Goal: Task Accomplishment & Management: Manage account settings

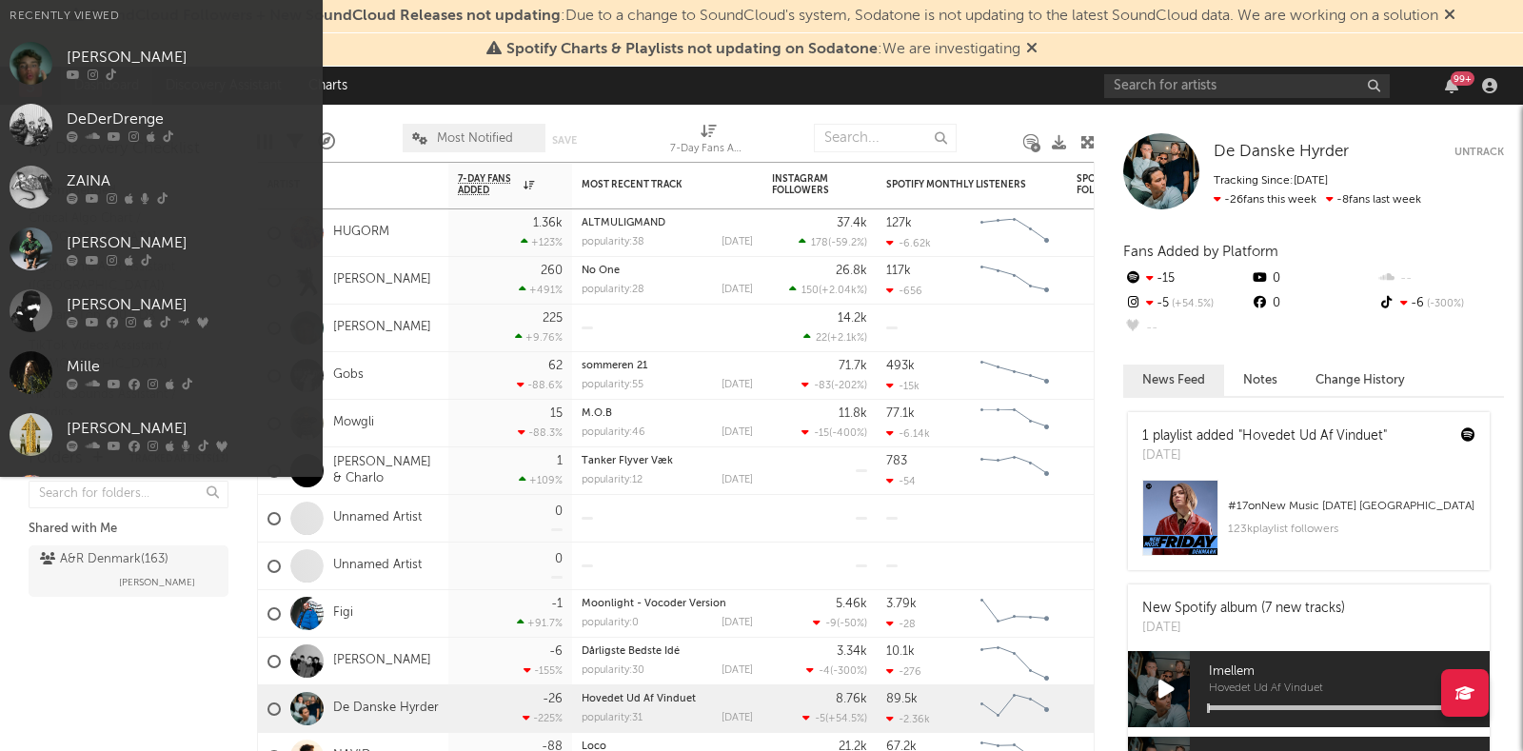
click at [1166, 79] on input "text" at bounding box center [1247, 86] width 286 height 24
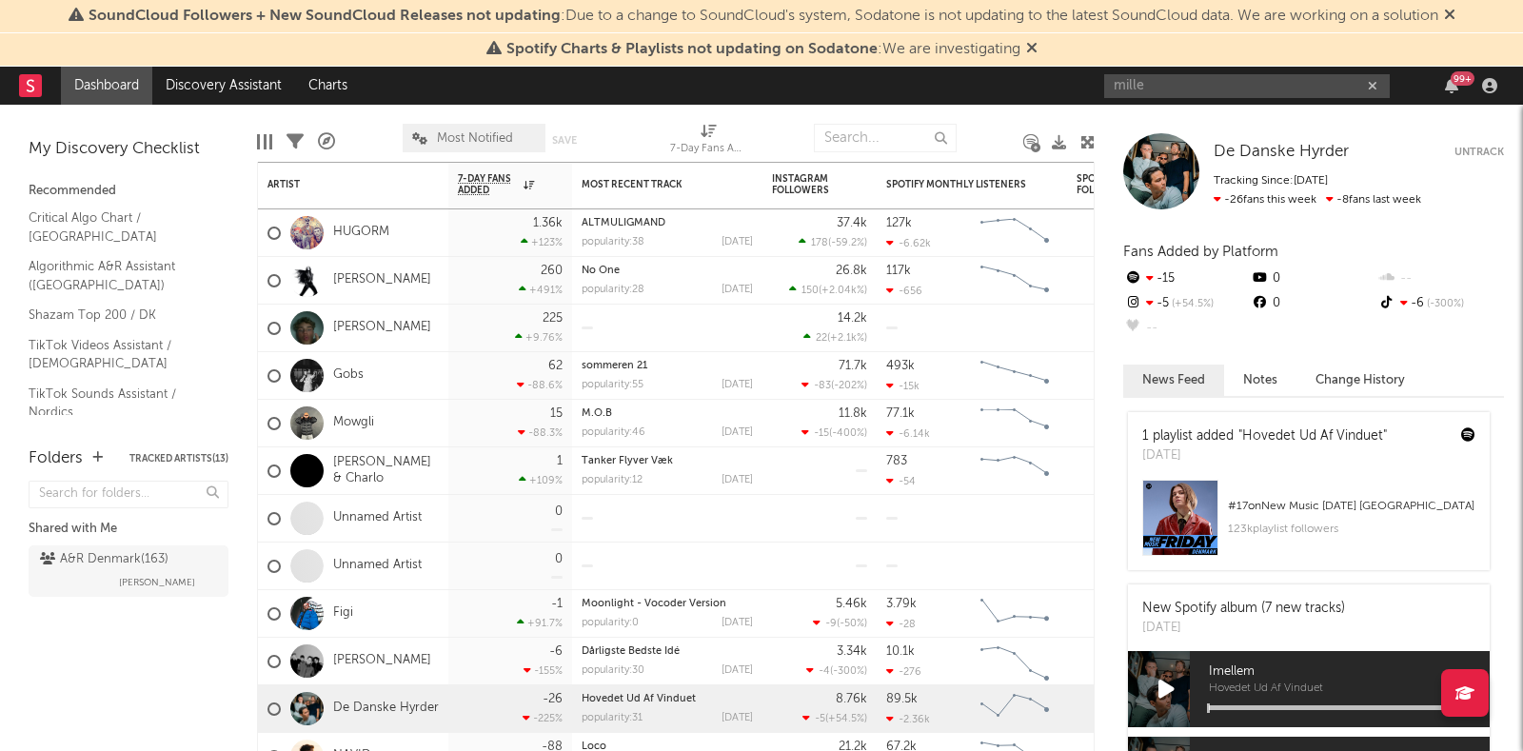
click at [1238, 87] on input "mille" at bounding box center [1247, 86] width 286 height 24
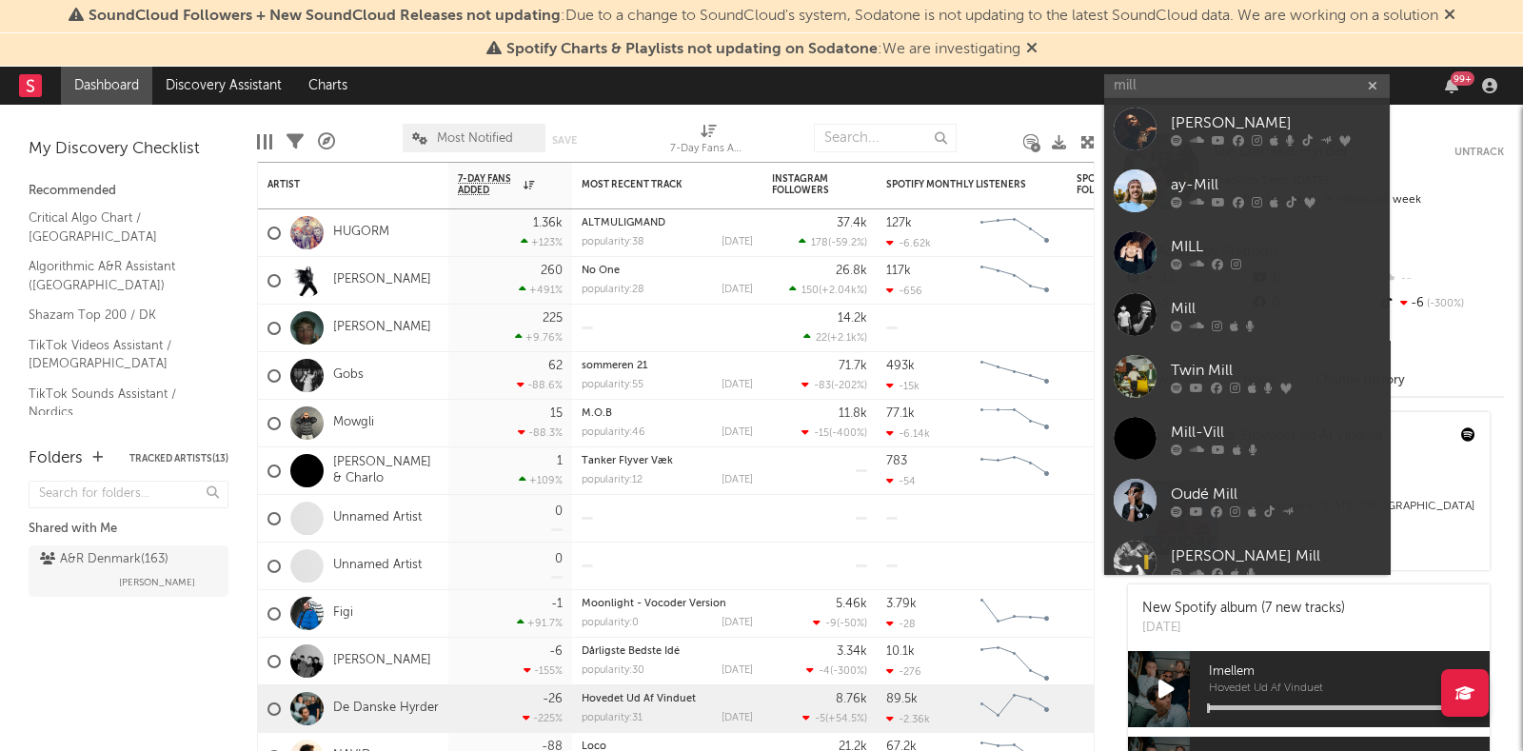
type input "mille"
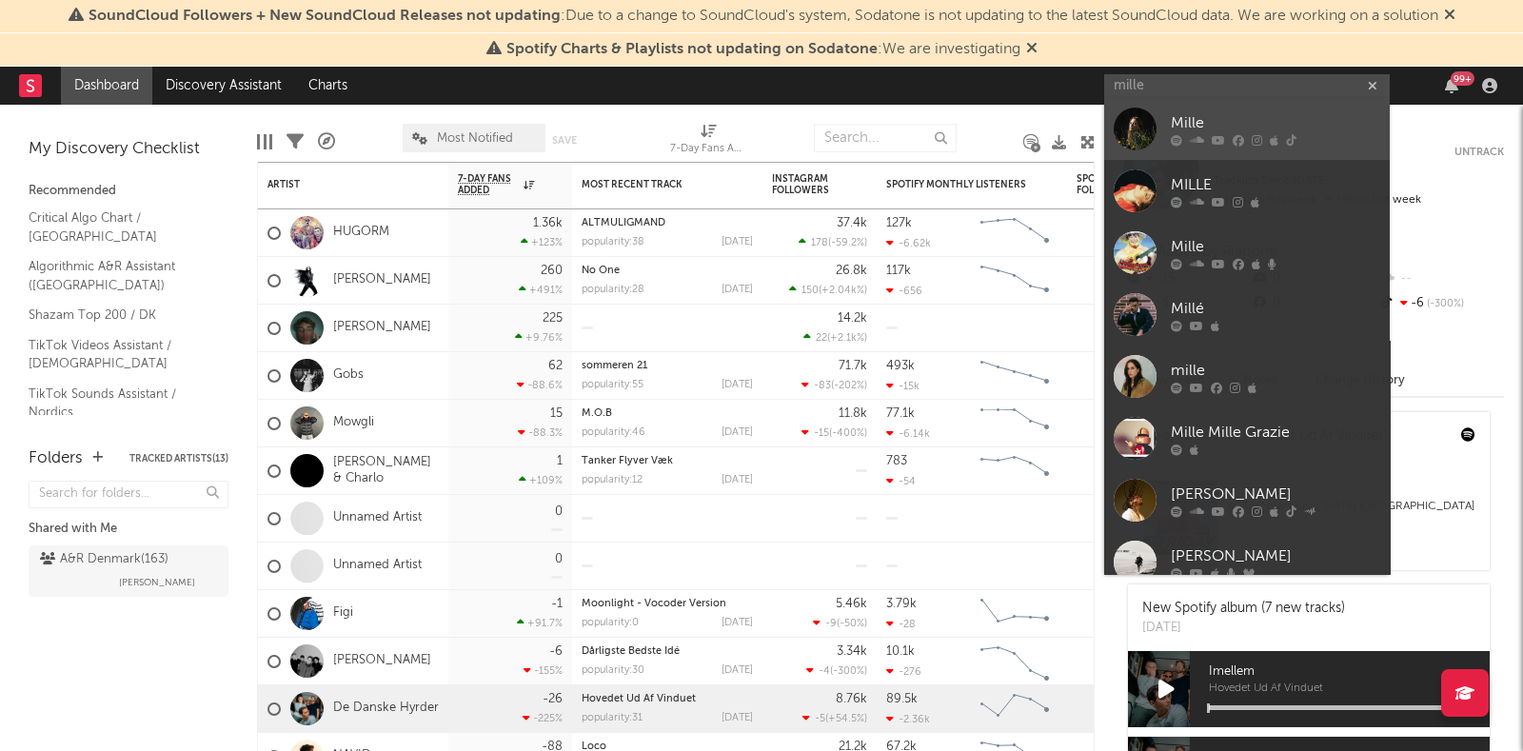
click at [1200, 139] on icon at bounding box center [1197, 140] width 14 height 11
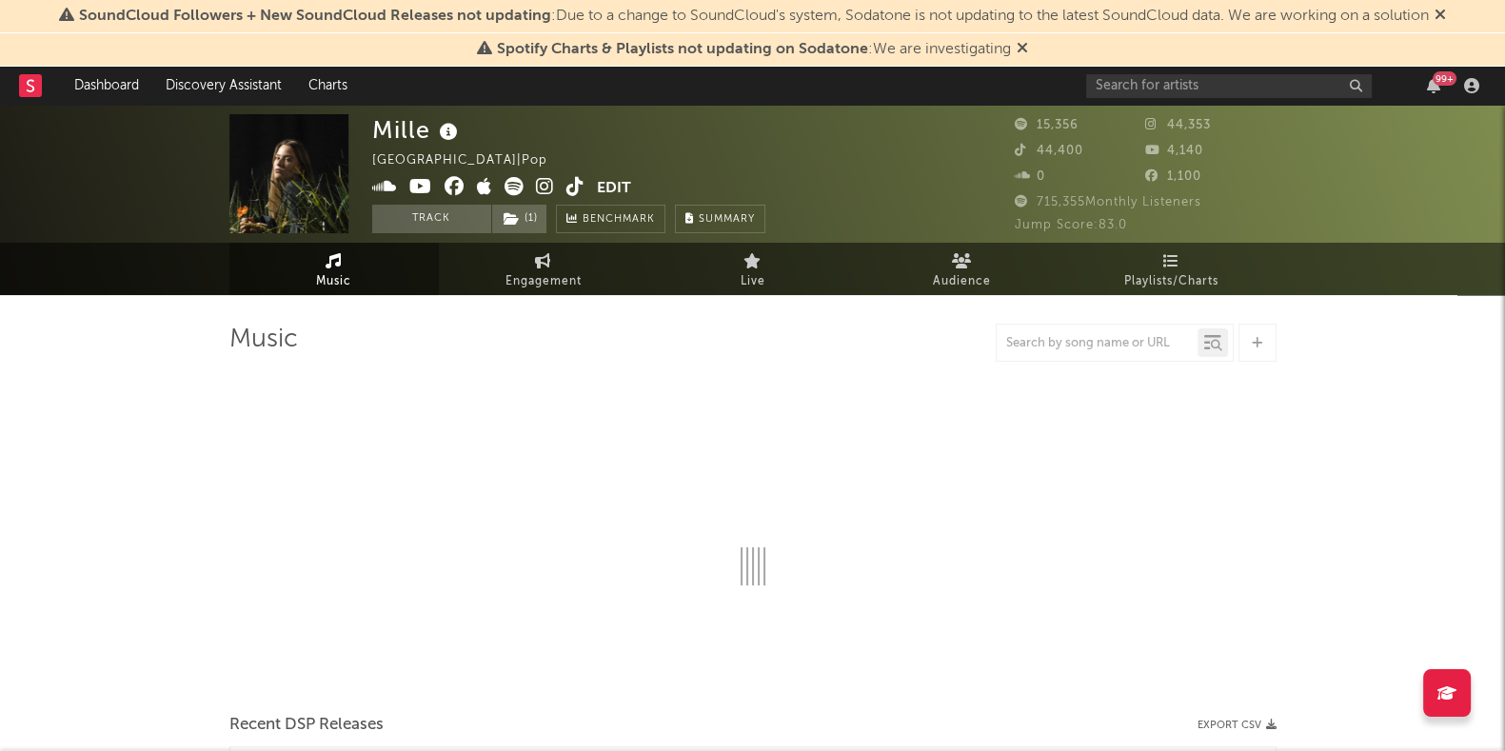
select select "6m"
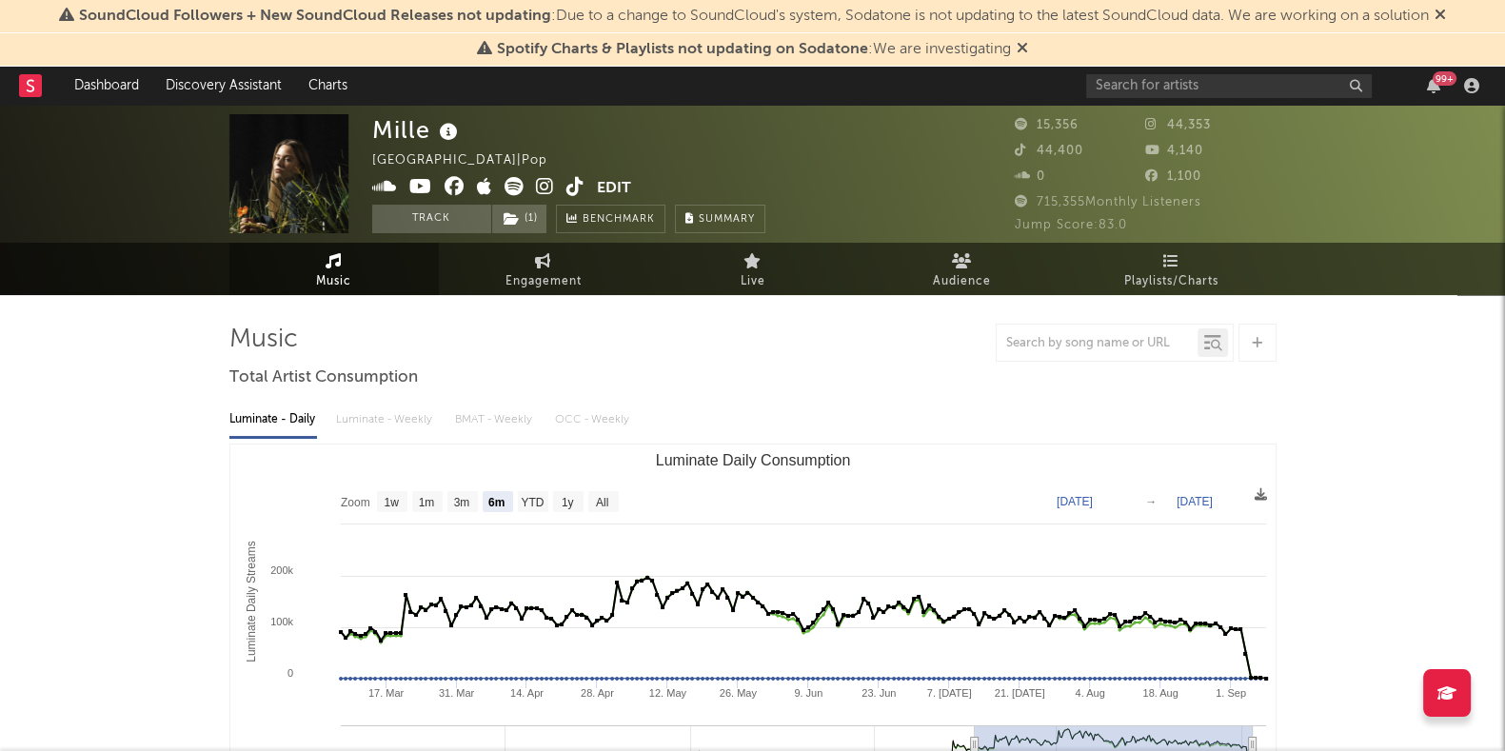
click at [609, 190] on button "Edit" at bounding box center [614, 189] width 34 height 24
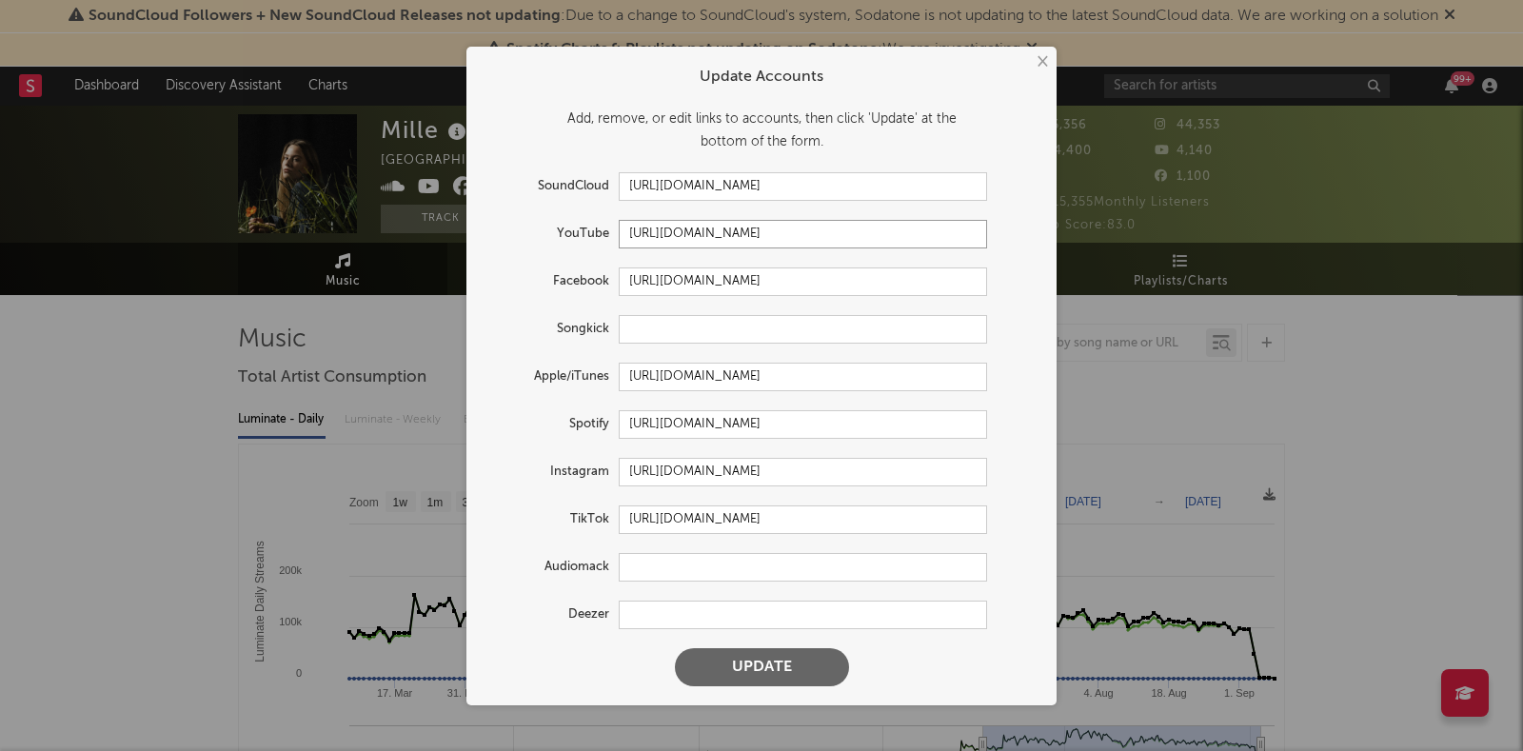
click at [904, 230] on input "[URL][DOMAIN_NAME]" at bounding box center [803, 234] width 368 height 29
drag, startPoint x: 894, startPoint y: 278, endPoint x: 547, endPoint y: 273, distance: 346.6
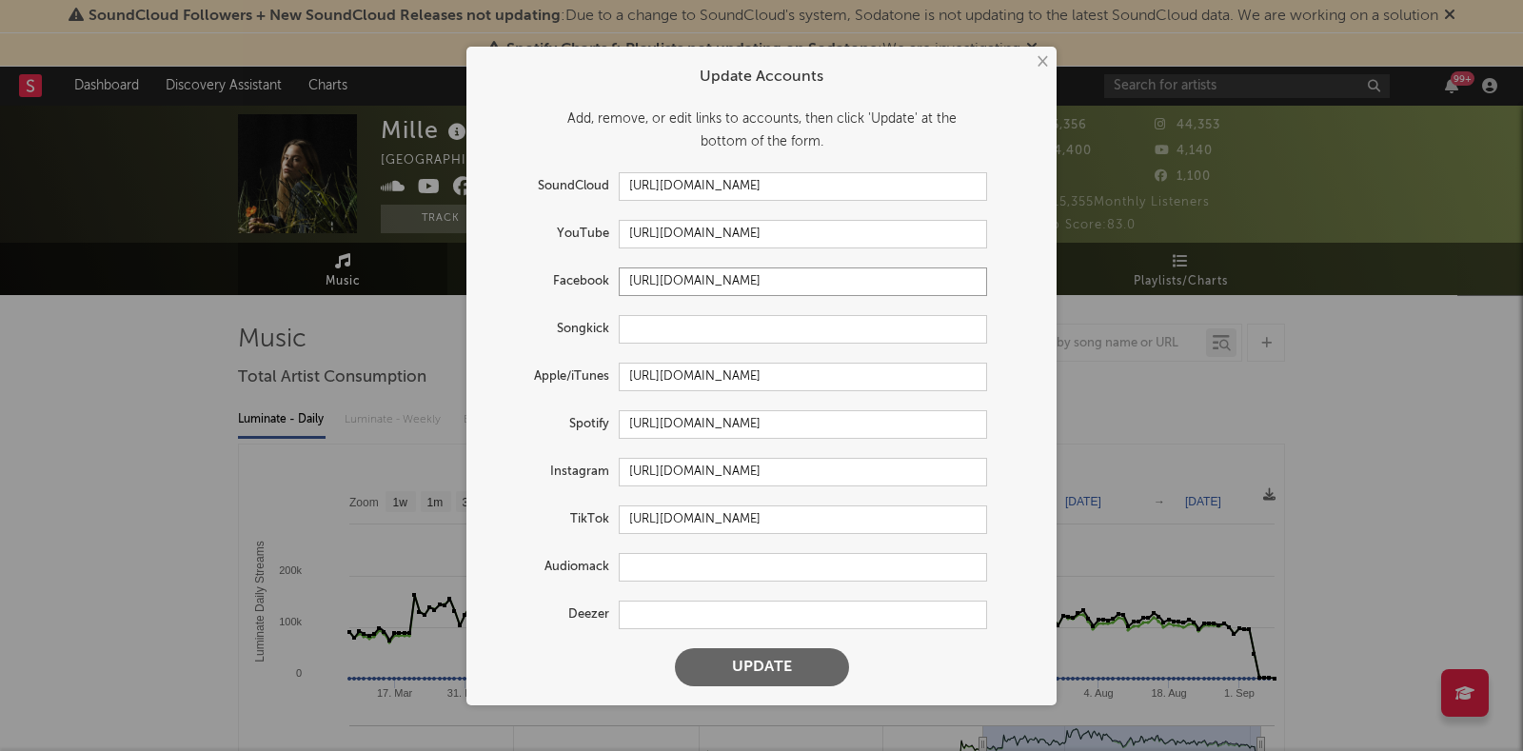
click at [547, 273] on div "Facebook [URL][DOMAIN_NAME]" at bounding box center [737, 282] width 502 height 29
drag, startPoint x: 909, startPoint y: 465, endPoint x: 607, endPoint y: 463, distance: 301.8
click at [607, 463] on div "Instagram [URL][DOMAIN_NAME]" at bounding box center [737, 472] width 502 height 29
drag, startPoint x: 977, startPoint y: 515, endPoint x: 585, endPoint y: 485, distance: 392.5
click at [585, 485] on form "Update Accounts Add, remove, or edit links to accounts, then click 'Update' at …" at bounding box center [761, 376] width 571 height 640
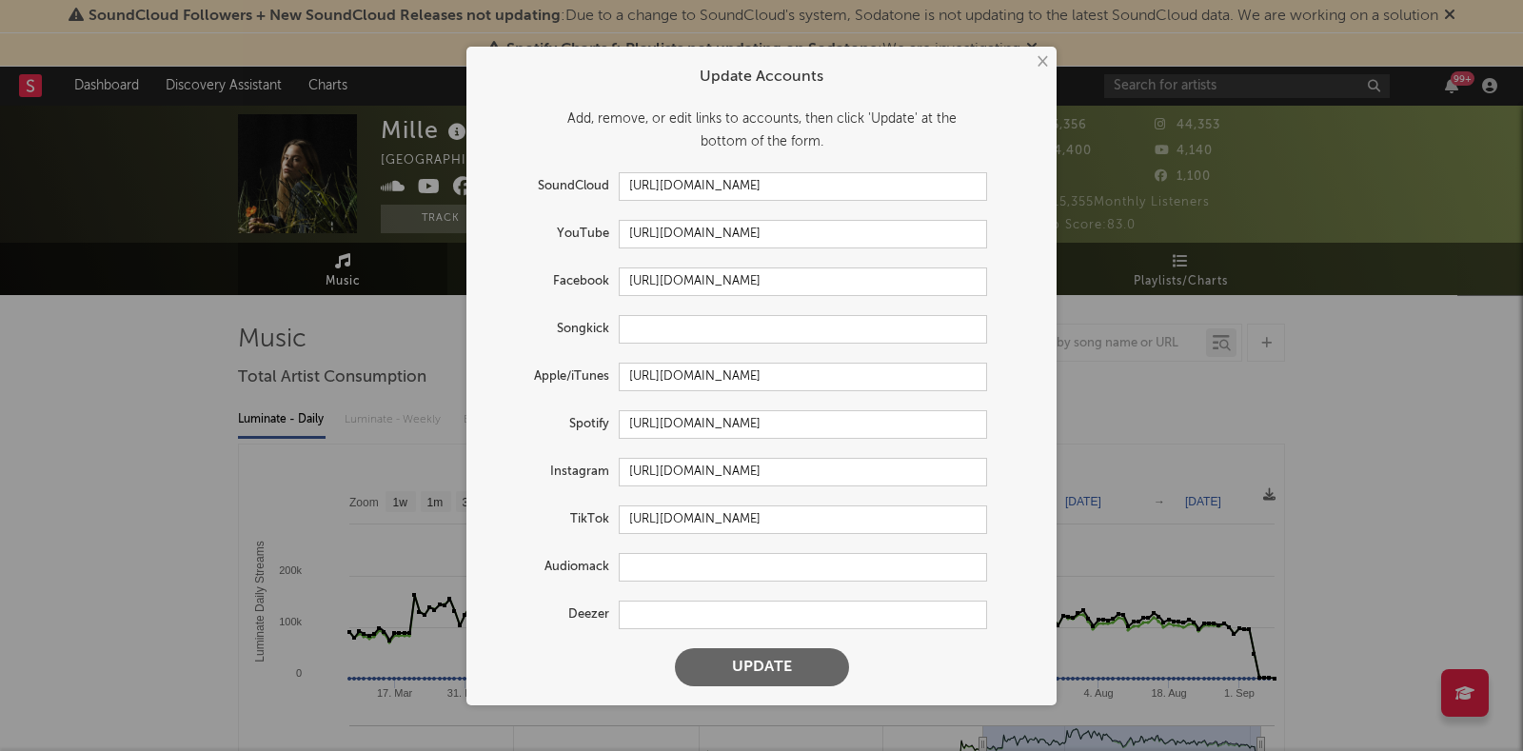
click at [1038, 60] on button "×" at bounding box center [1041, 61] width 21 height 21
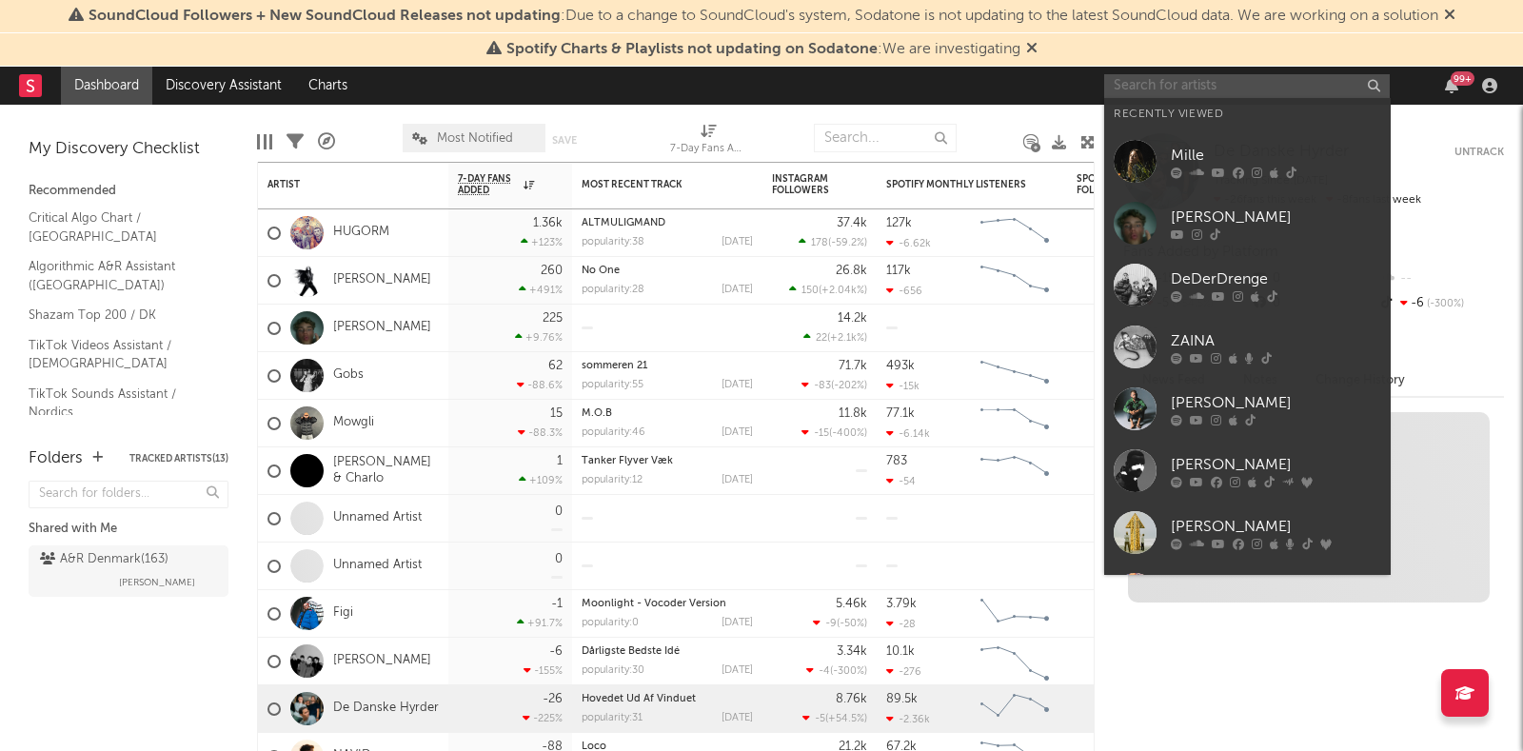
click at [1196, 74] on input "text" at bounding box center [1247, 86] width 286 height 24
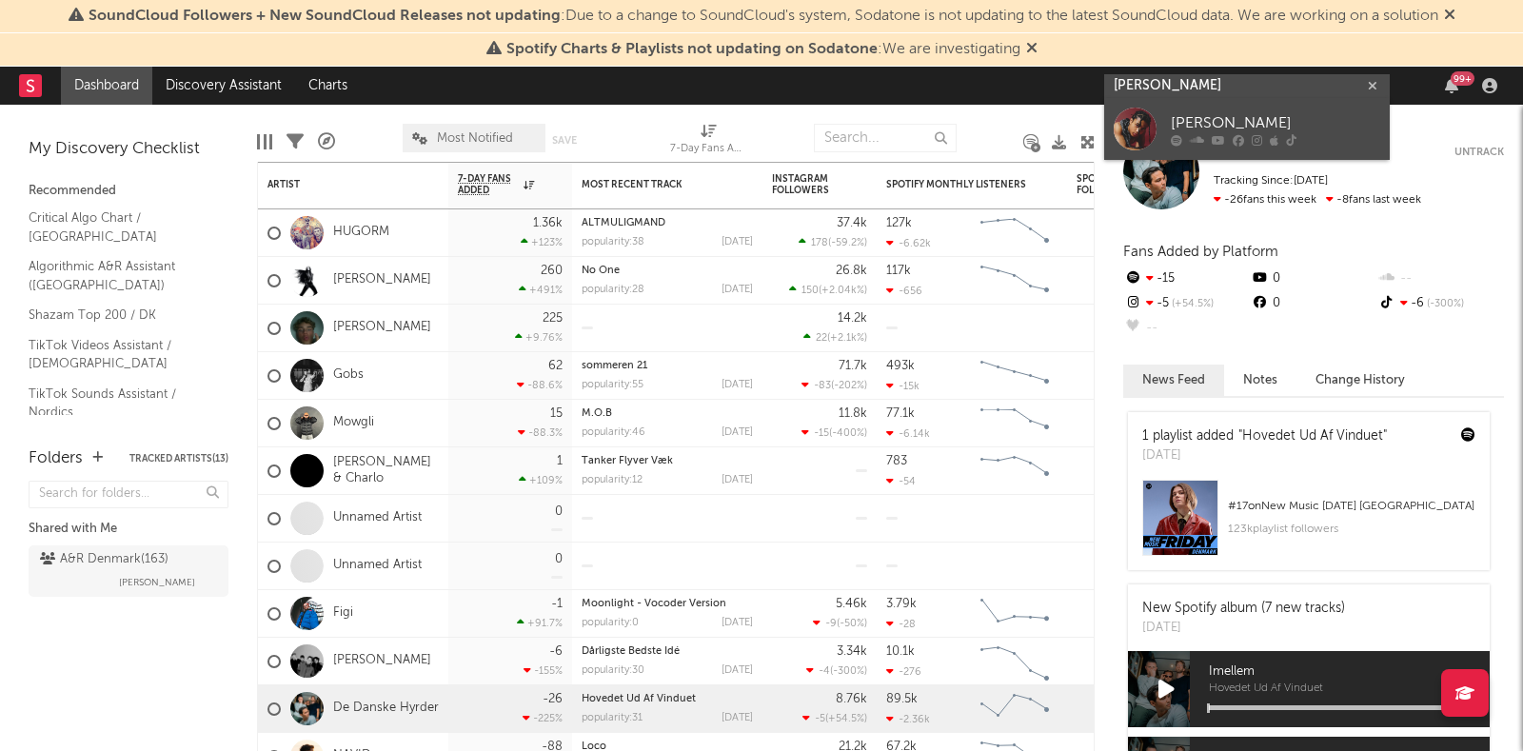
type input "[PERSON_NAME]"
click at [1210, 121] on div "[PERSON_NAME]" at bounding box center [1275, 123] width 209 height 23
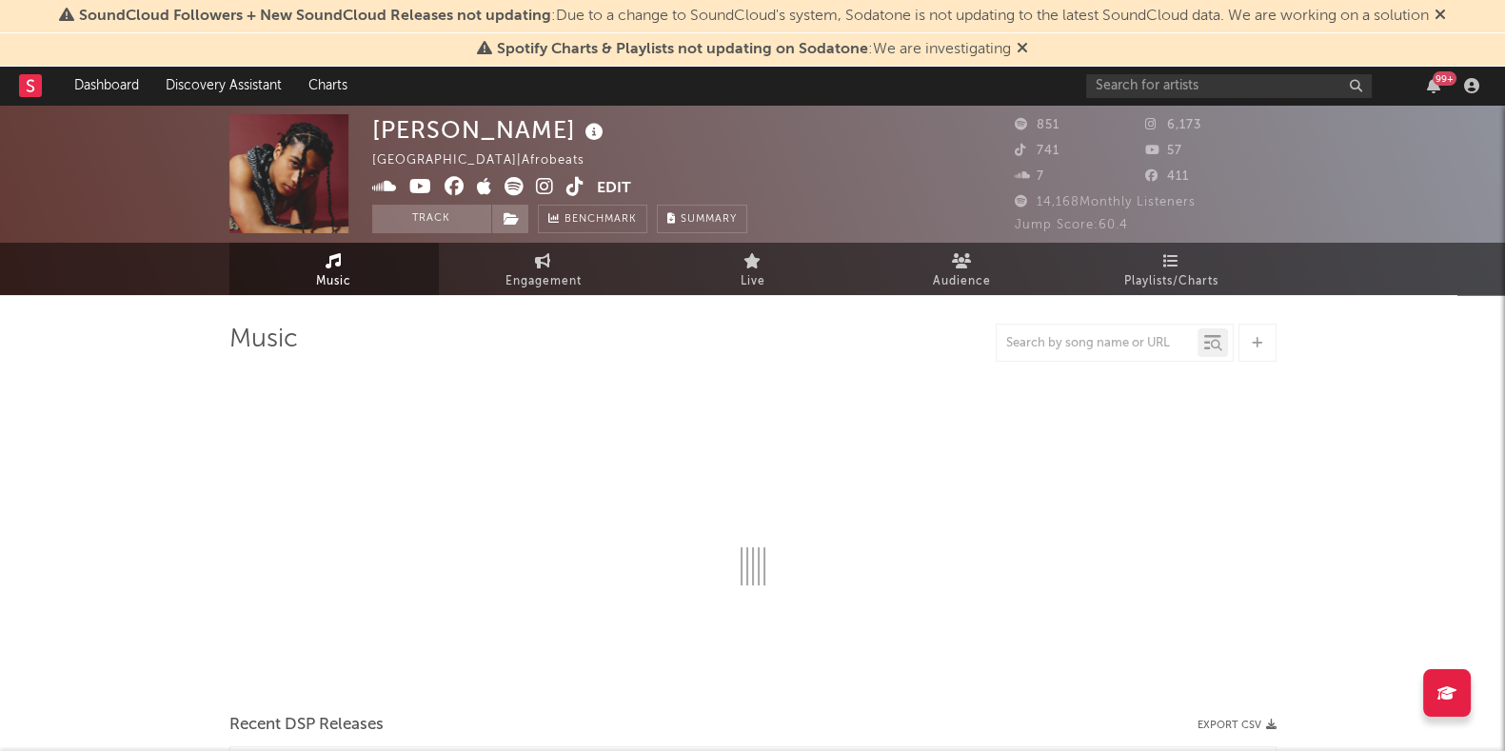
select select "1w"
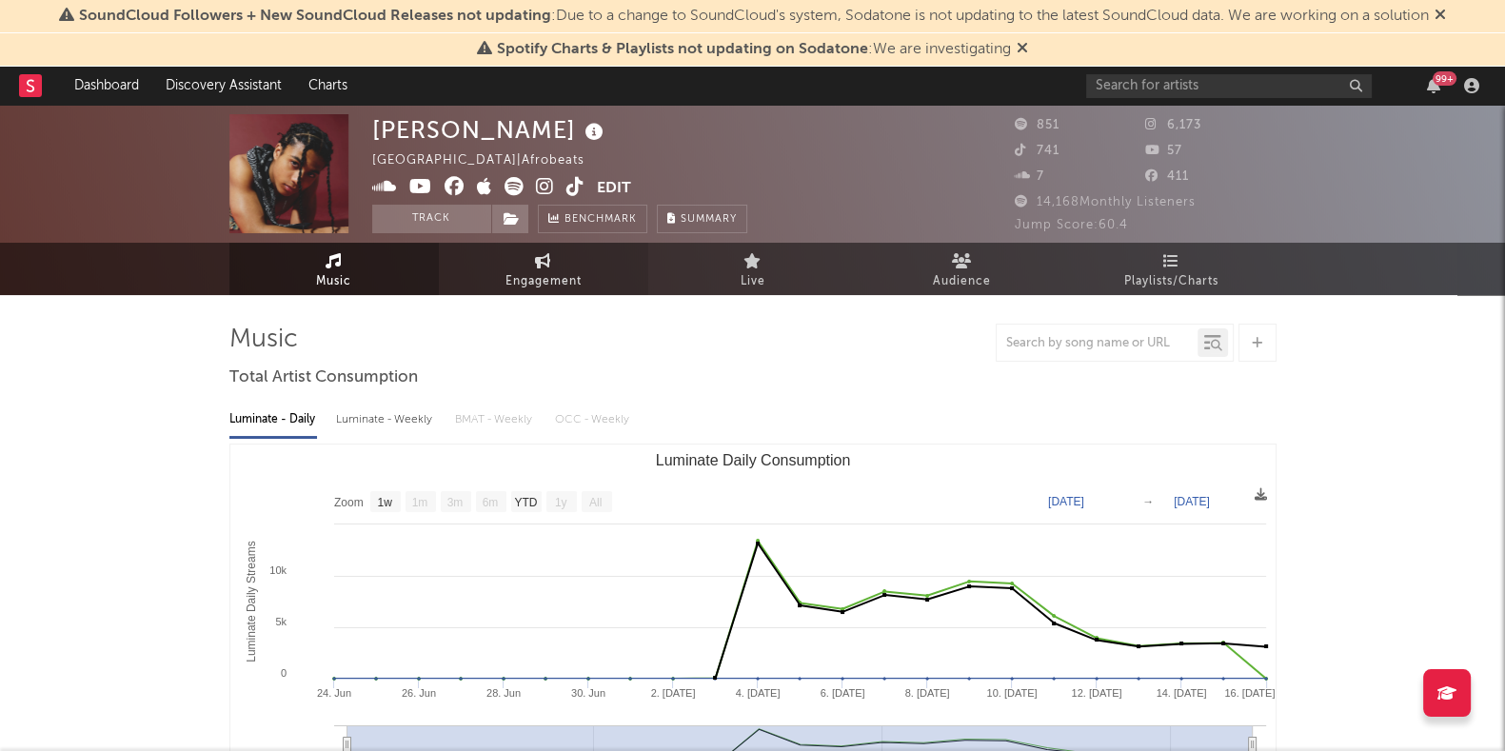
click at [527, 272] on span "Engagement" at bounding box center [544, 281] width 76 height 23
select select "1w"
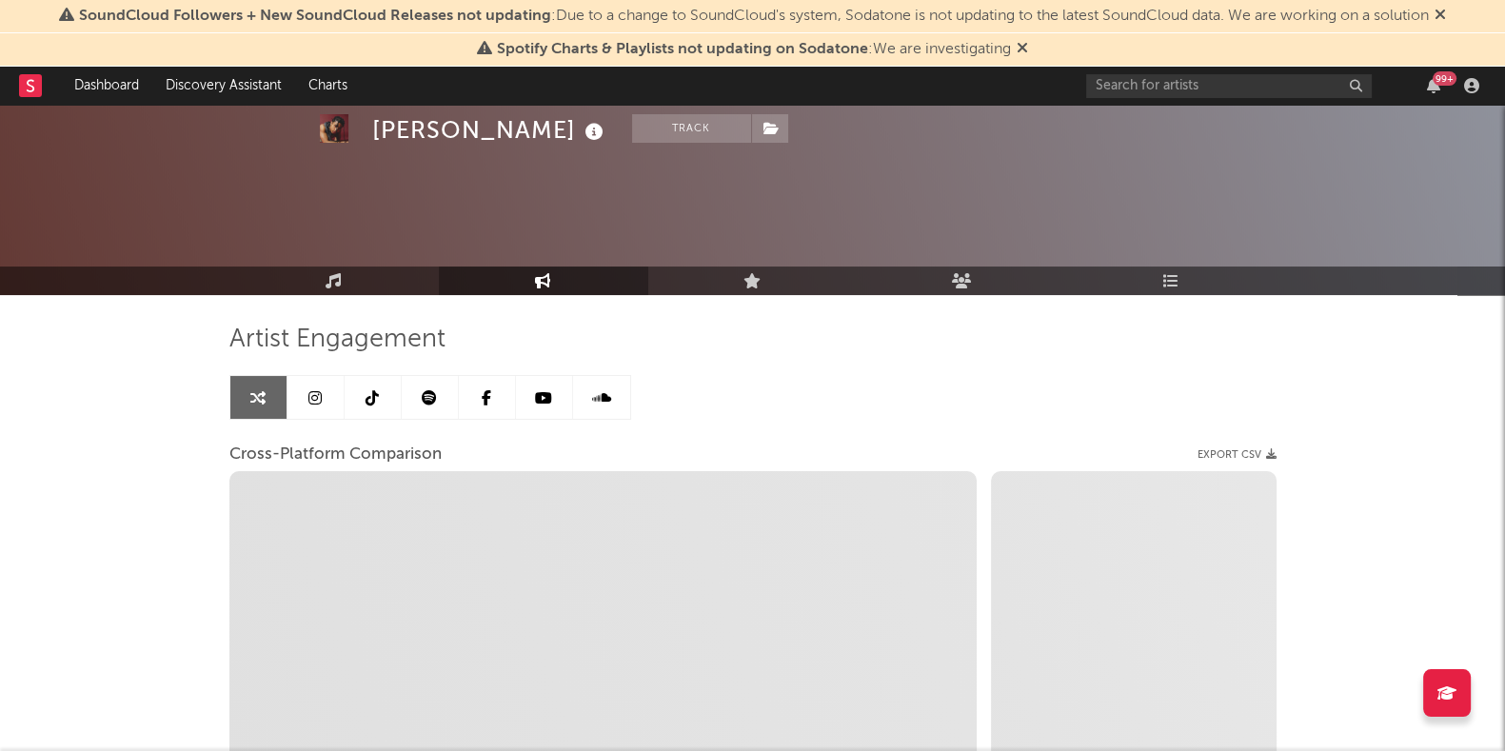
scroll to position [192, 0]
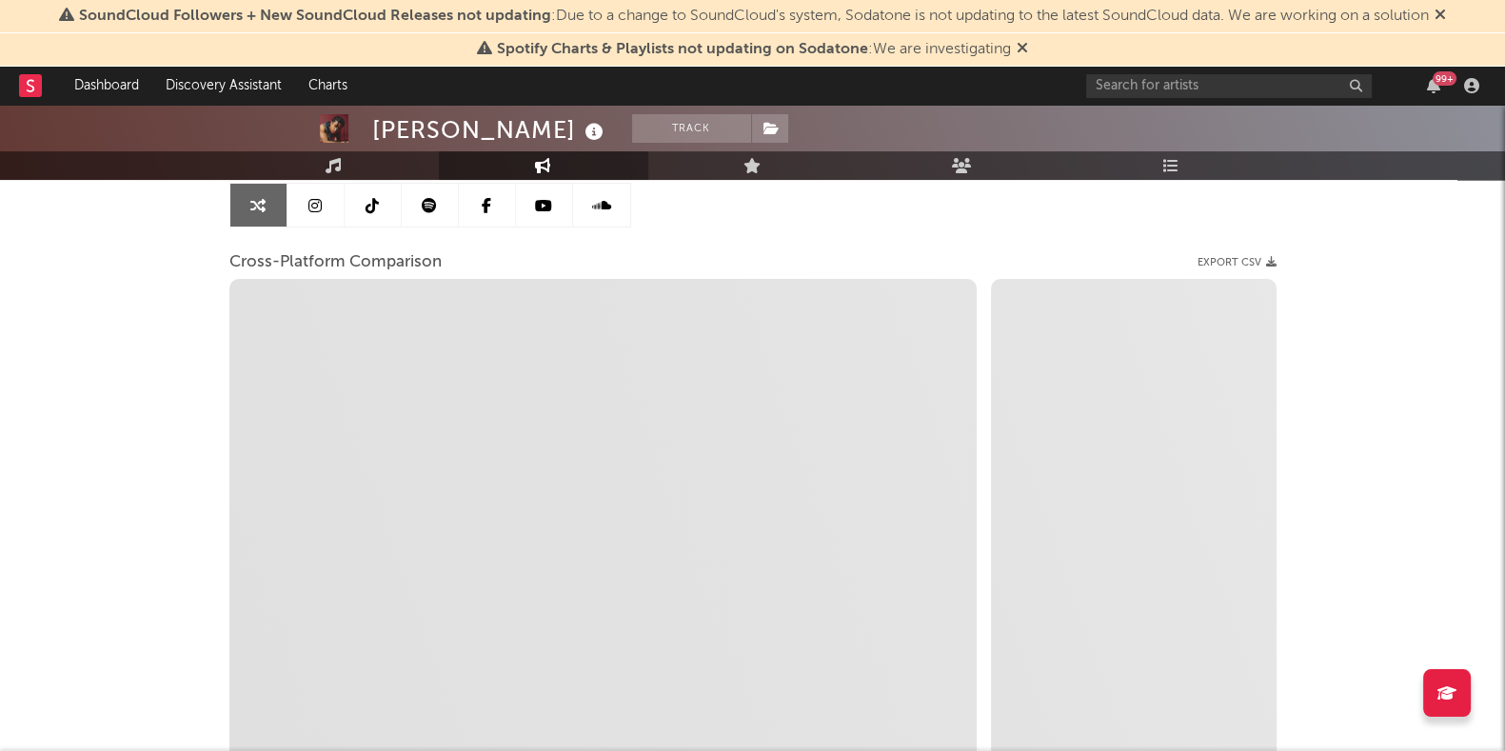
select select "1m"
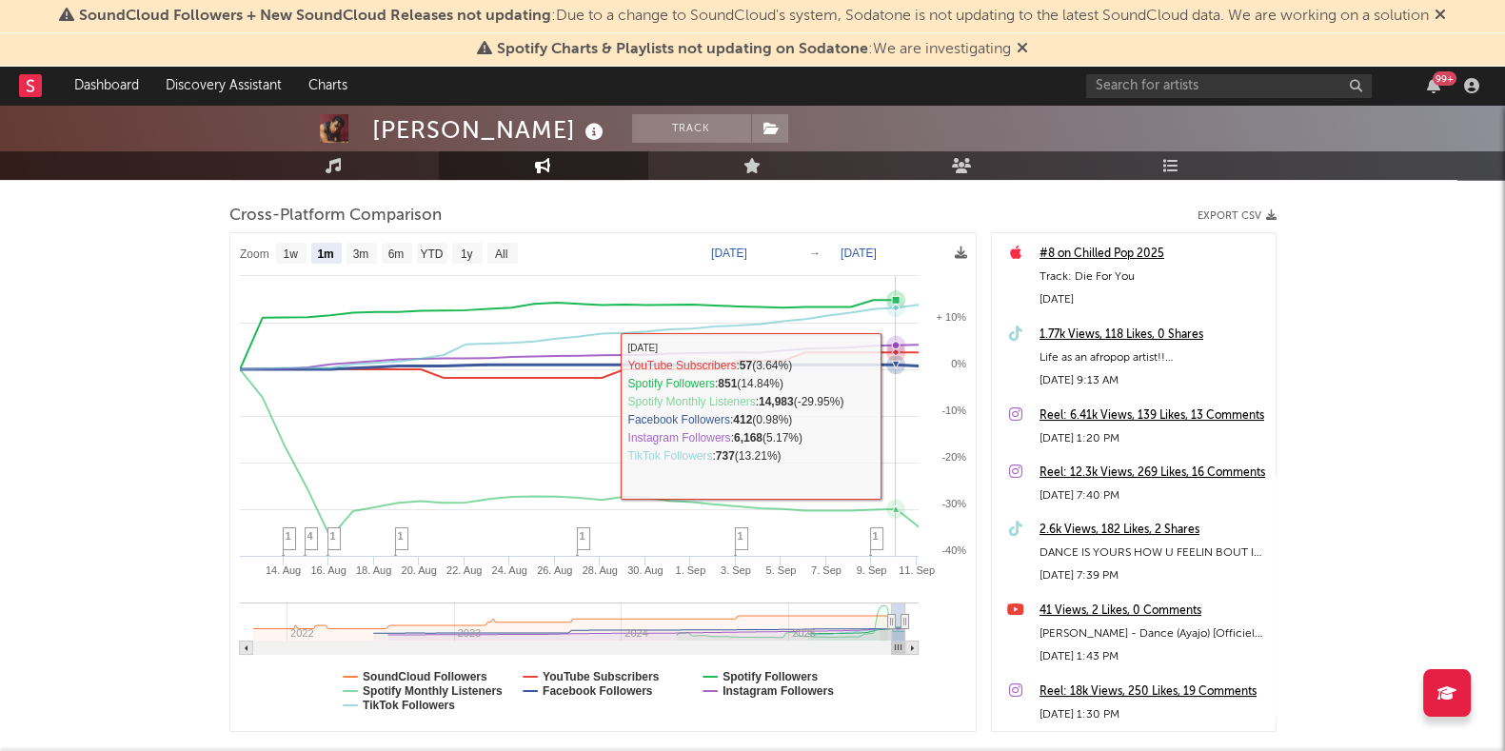
scroll to position [240, 0]
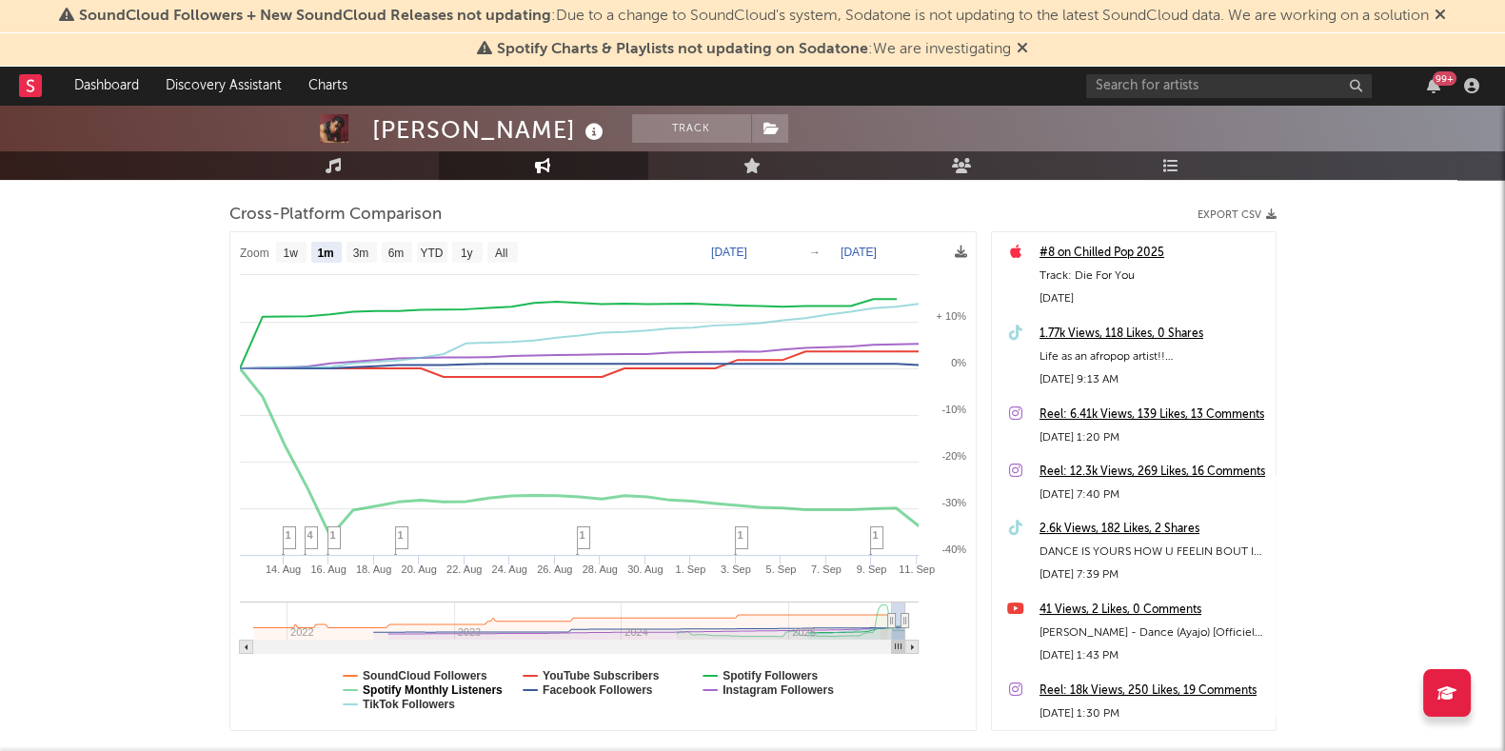
click at [455, 687] on text "Spotify Monthly Listeners" at bounding box center [433, 690] width 140 height 13
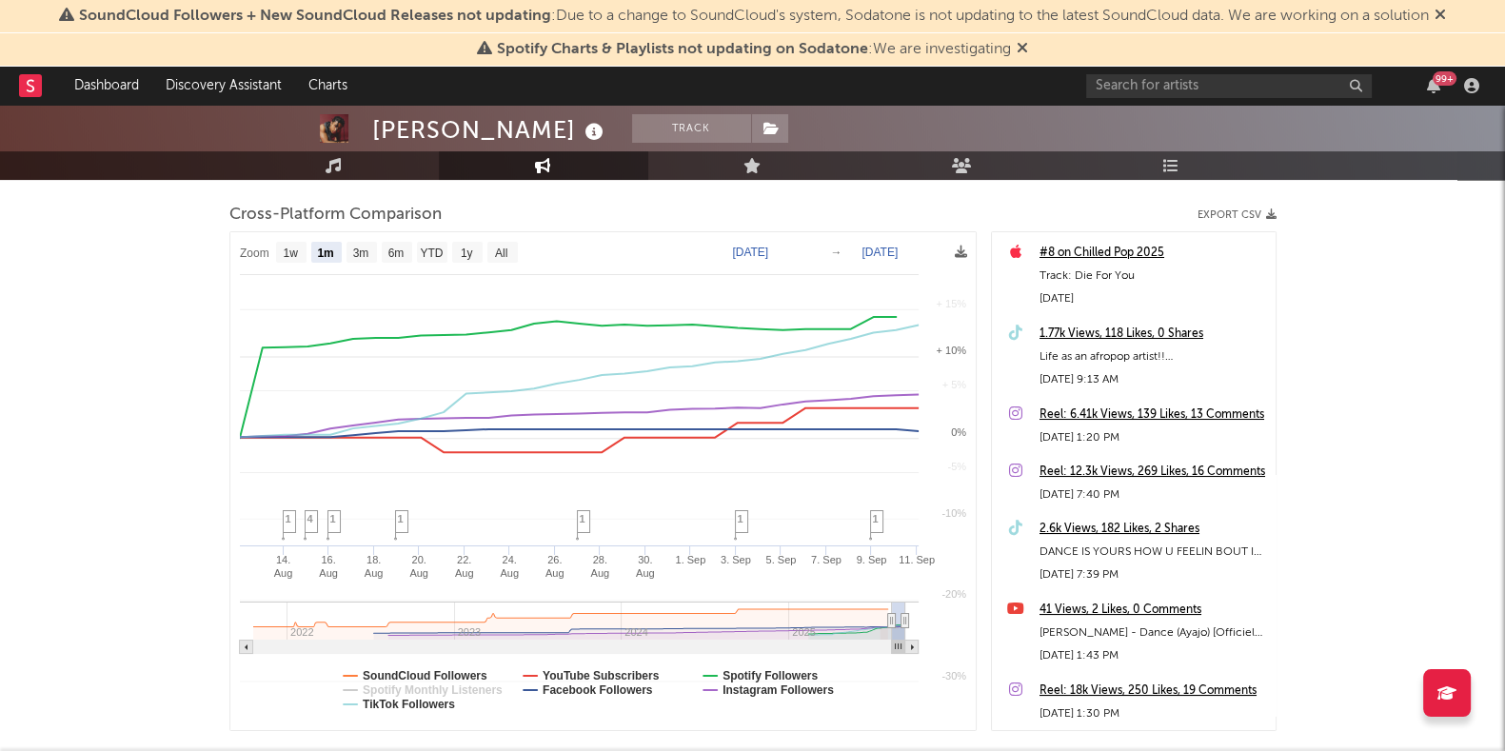
select select "1m"
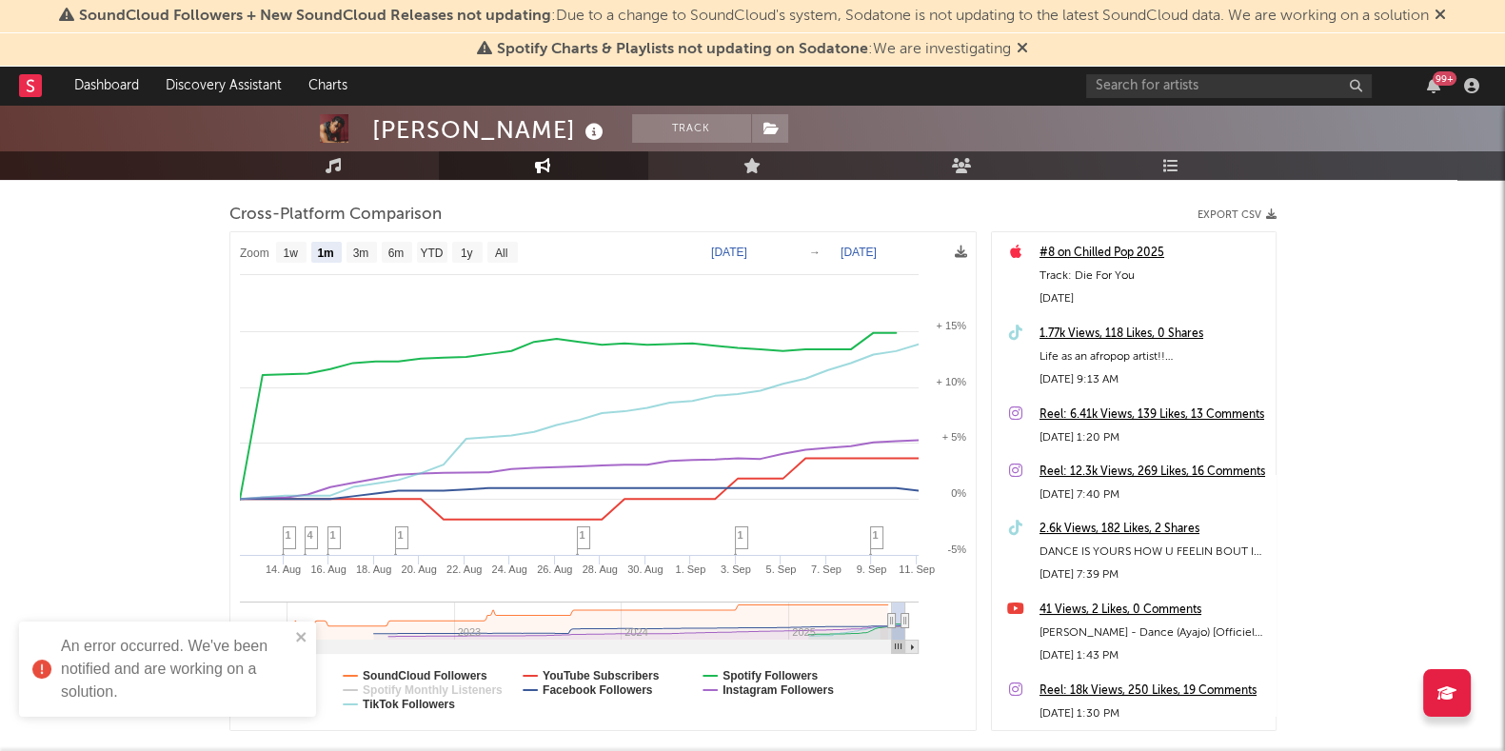
scroll to position [0, 0]
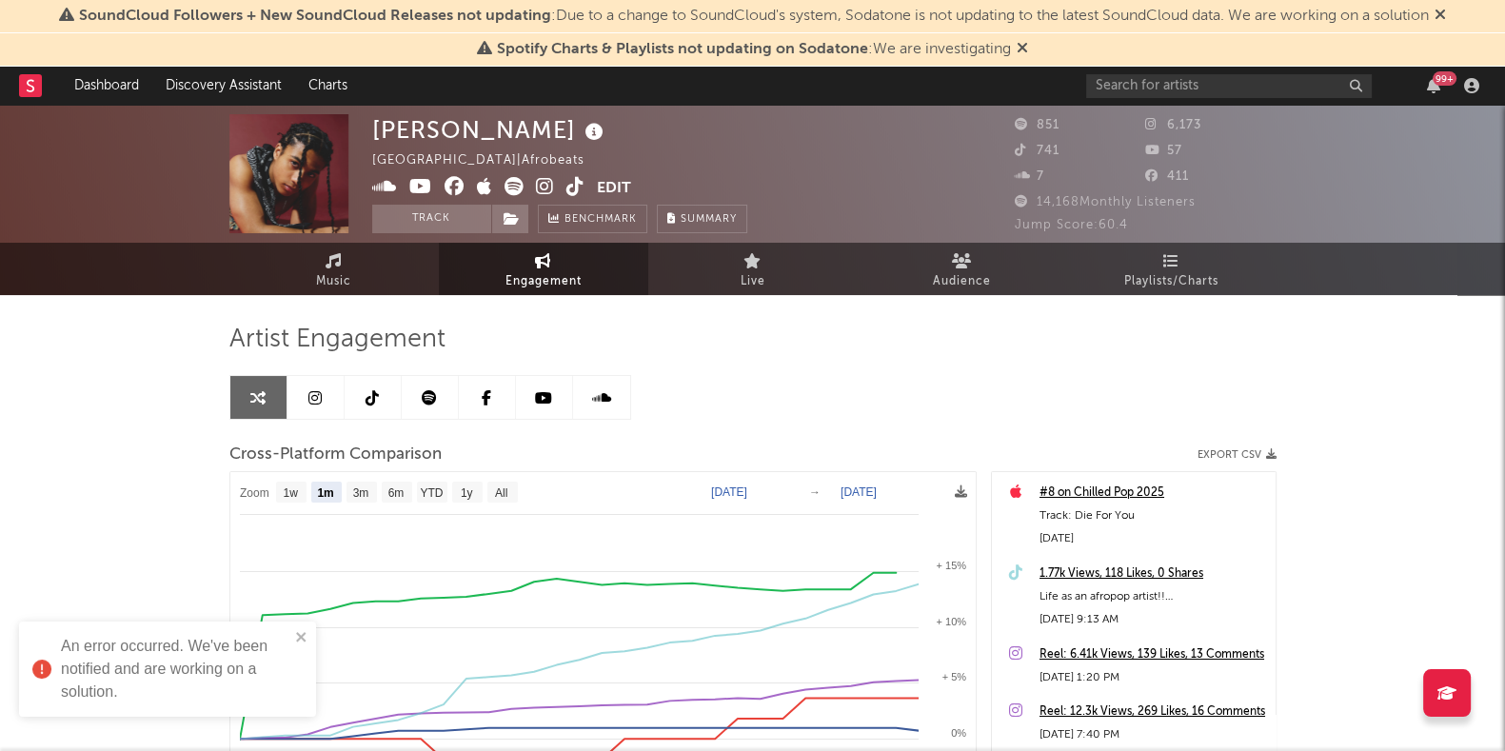
click at [620, 191] on button "Edit" at bounding box center [614, 189] width 34 height 24
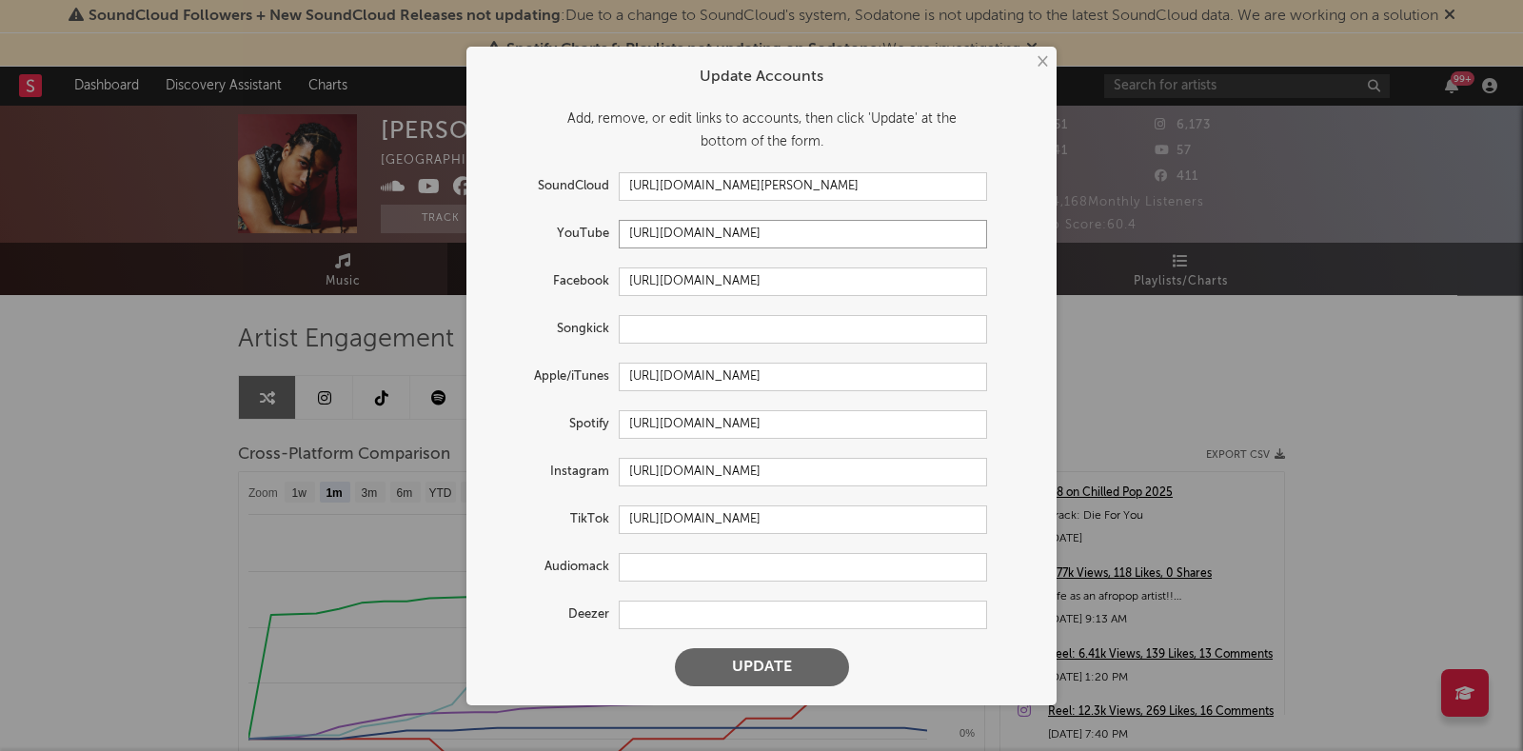
drag, startPoint x: 823, startPoint y: 237, endPoint x: 601, endPoint y: 230, distance: 222.9
click at [601, 230] on div "YouTube https://youtube.com/@carlloyaboy" at bounding box center [737, 234] width 502 height 29
drag, startPoint x: 972, startPoint y: 375, endPoint x: 602, endPoint y: 378, distance: 370.3
click at [602, 378] on div "Apple/iTunes https://music.apple.com/us/artist/carllo-yaboy/1815212230" at bounding box center [737, 377] width 502 height 29
drag, startPoint x: 971, startPoint y: 423, endPoint x: 568, endPoint y: 402, distance: 403.2
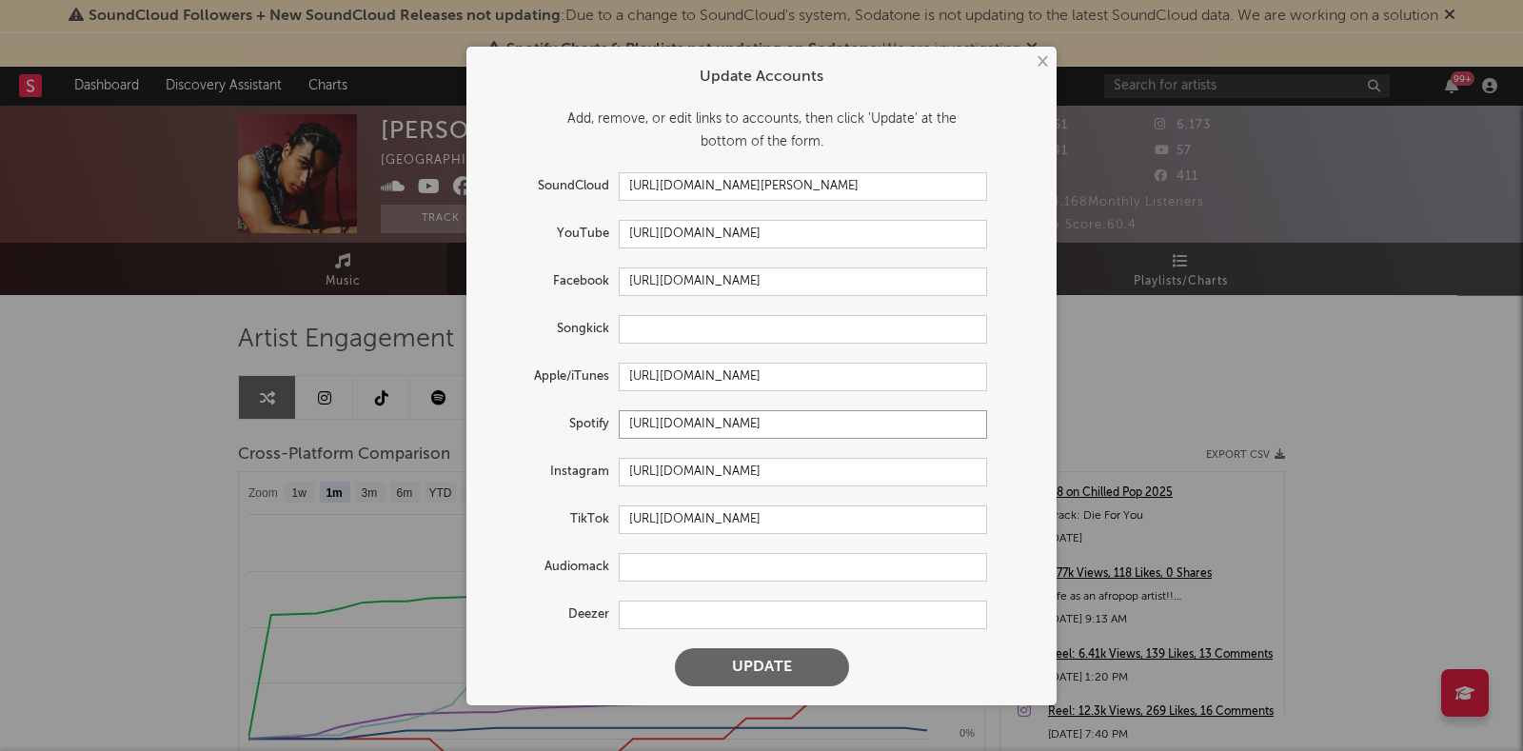
click at [568, 402] on form "Update Accounts Add, remove, or edit links to accounts, then click 'Update' at …" at bounding box center [761, 376] width 571 height 640
drag, startPoint x: 981, startPoint y: 521, endPoint x: 528, endPoint y: 509, distance: 452.4
click at [528, 509] on div "TikTok https://www.tiktok.com/share/user/6794556834756002822" at bounding box center [737, 520] width 502 height 29
drag, startPoint x: 892, startPoint y: 476, endPoint x: 562, endPoint y: 465, distance: 330.5
click at [562, 465] on div "Instagram https://www.instagram.com/carlloyaboy/" at bounding box center [737, 472] width 502 height 29
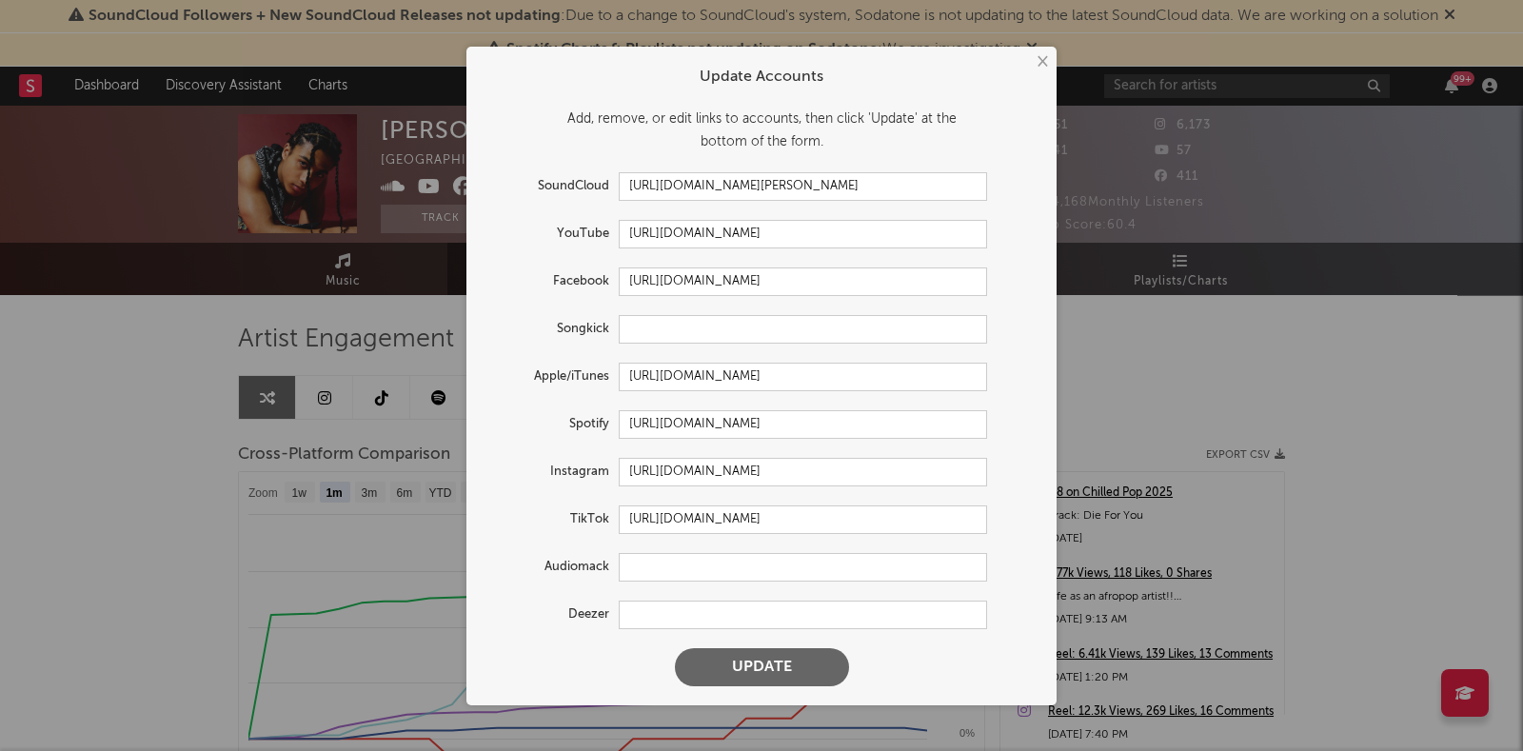
click at [1037, 60] on button "×" at bounding box center [1041, 61] width 21 height 21
